Goal: Task Accomplishment & Management: Manage account settings

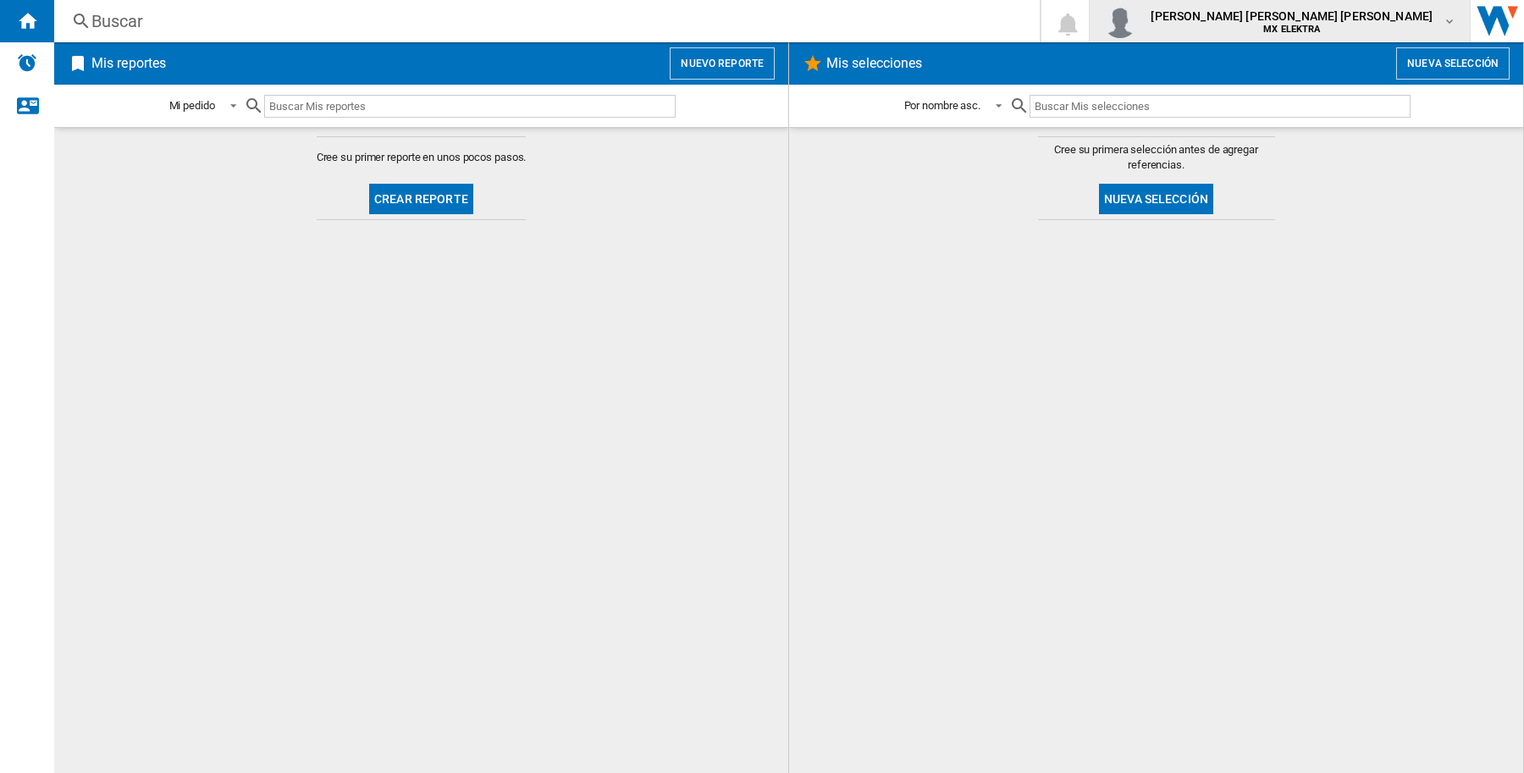
click at [1320, 30] on b "MX ELEKTRA" at bounding box center [1292, 29] width 57 height 11
click at [1319, 154] on button "Cerrar sesión" at bounding box center [1282, 148] width 163 height 34
